Goal: Task Accomplishment & Management: Use online tool/utility

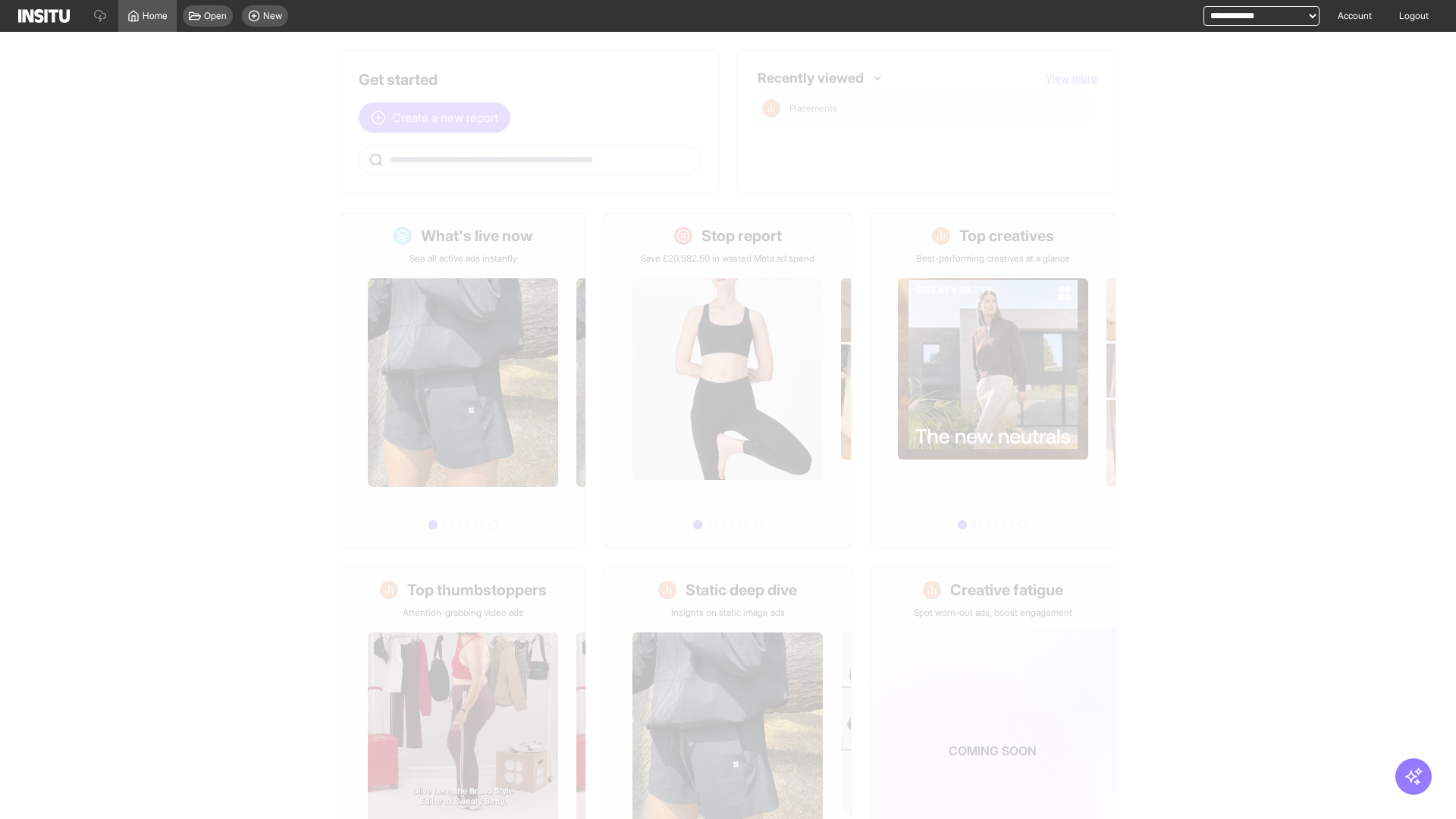
click at [438, 118] on span "Create a new report" at bounding box center [445, 117] width 106 height 18
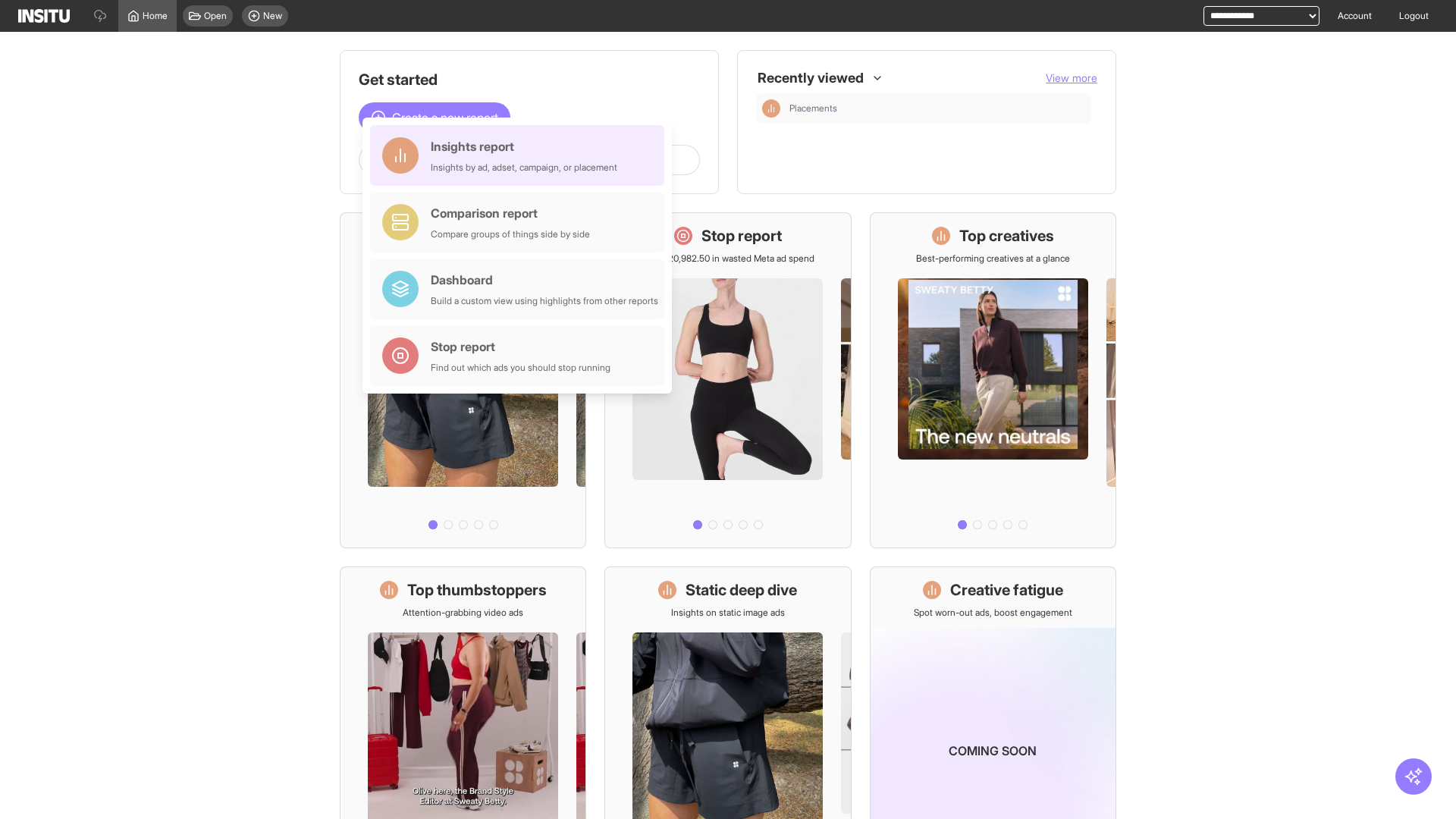
click at [521, 156] on div "Insights report Insights by ad, adset, campaign, or placement" at bounding box center [523, 156] width 187 height 37
